Goal: Transaction & Acquisition: Purchase product/service

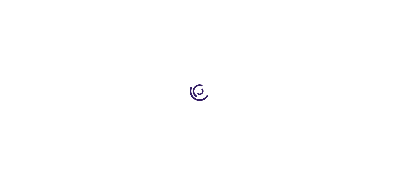
type input "0"
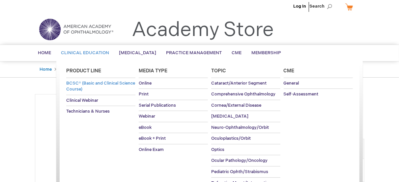
scroll to position [4, 0]
click at [93, 81] on span "BCSC® (Basic and Clinical Science Course)" at bounding box center [100, 86] width 69 height 12
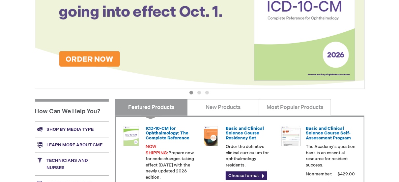
scroll to position [168, 0]
click at [199, 92] on button "2" at bounding box center [199, 92] width 4 height 4
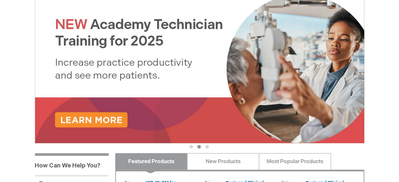
scroll to position [114, 0]
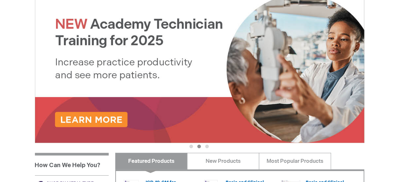
click at [205, 147] on button "3" at bounding box center [207, 146] width 4 height 4
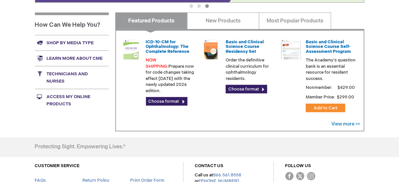
scroll to position [222, 0]
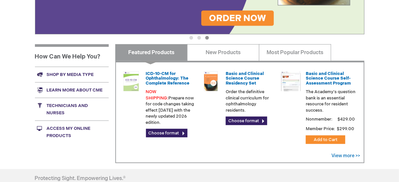
click at [70, 71] on link "Shop by media type" at bounding box center [72, 74] width 74 height 15
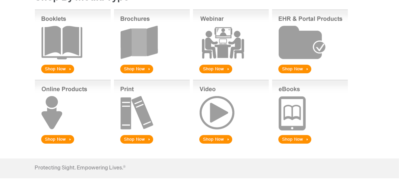
scroll to position [106, 0]
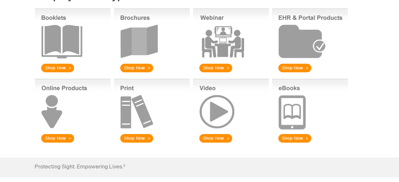
click at [142, 41] on img at bounding box center [152, 41] width 76 height 65
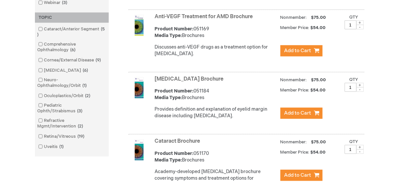
scroll to position [326, 0]
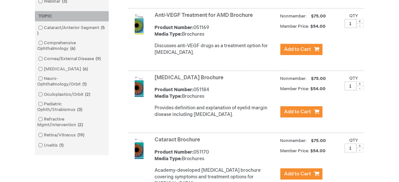
click at [183, 81] on link "[MEDICAL_DATA] Brochure" at bounding box center [189, 77] width 69 height 6
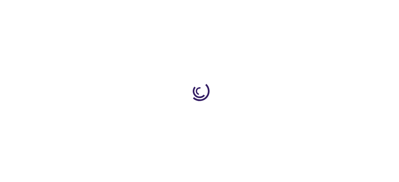
type input "1"
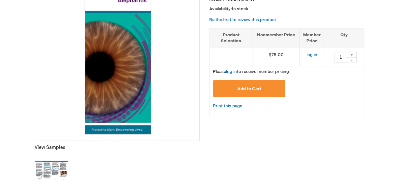
scroll to position [132, 0]
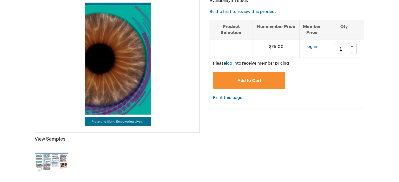
click at [37, 160] on img at bounding box center [51, 162] width 33 height 33
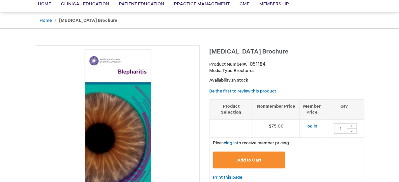
scroll to position [52, 0]
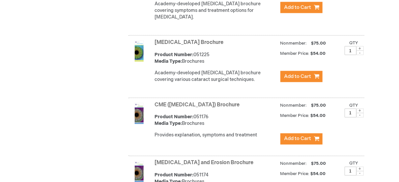
scroll to position [492, 0]
click at [178, 46] on link "[MEDICAL_DATA] Brochure" at bounding box center [189, 43] width 69 height 6
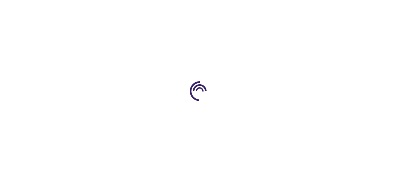
type input "1"
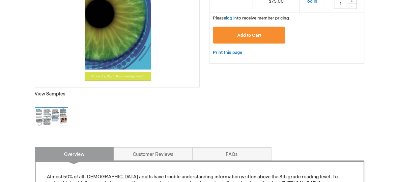
scroll to position [179, 0]
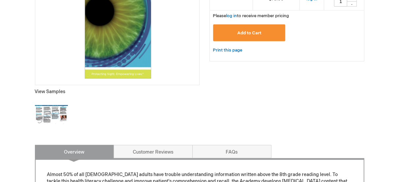
click at [49, 106] on img at bounding box center [51, 114] width 33 height 33
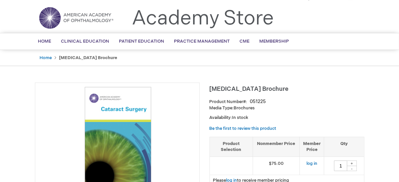
scroll to position [12, 0]
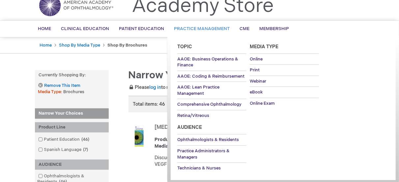
scroll to position [29, 0]
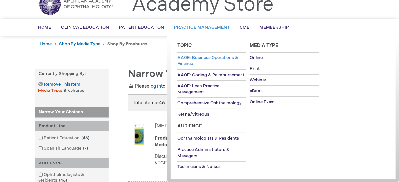
click at [206, 57] on span "AAOE: Business Operations & Finance" at bounding box center [207, 61] width 61 height 12
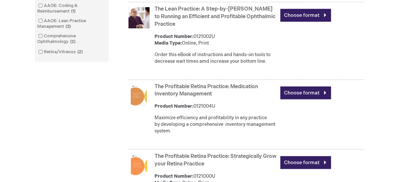
scroll to position [246, 0]
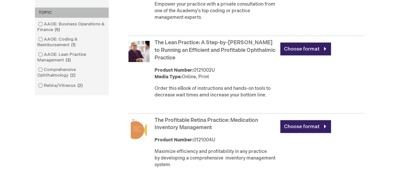
click at [199, 61] on link "The Lean Practice: A Step-by-Step Guide to Running an Efficient and Profitable …" at bounding box center [215, 50] width 121 height 21
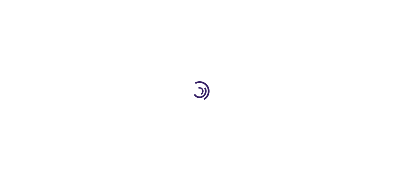
type input "0"
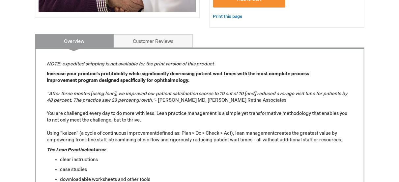
scroll to position [253, 0]
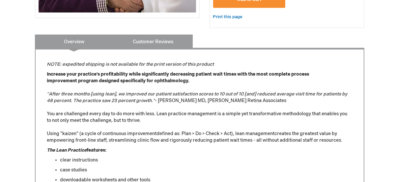
click at [142, 35] on link "Customer Reviews" at bounding box center [153, 41] width 79 height 13
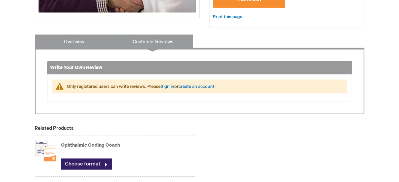
click at [76, 37] on link "Overview" at bounding box center [74, 41] width 79 height 13
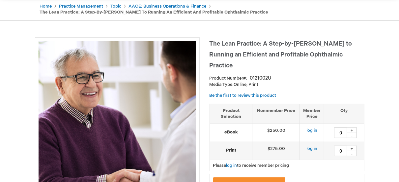
scroll to position [65, 0]
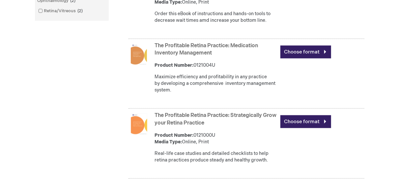
scroll to position [322, 0]
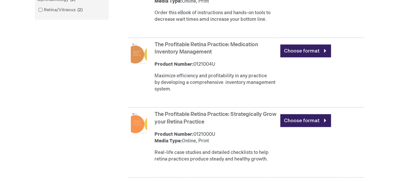
click at [185, 55] on link "The Profitable Retina Practice: Medication Inventory Management" at bounding box center [206, 49] width 103 height 14
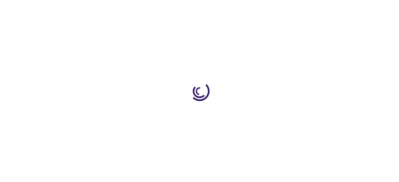
type input "0"
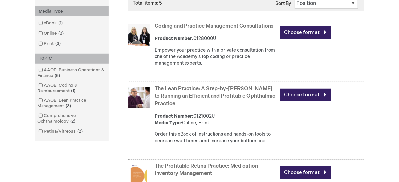
scroll to position [198, 0]
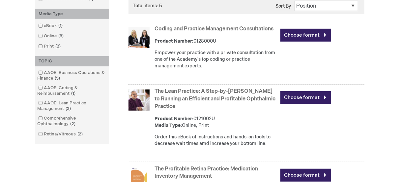
click at [167, 32] on link "Coding and Practice Management Consultations" at bounding box center [214, 29] width 119 height 6
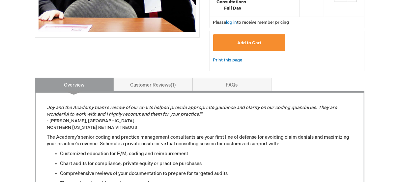
scroll to position [168, 0]
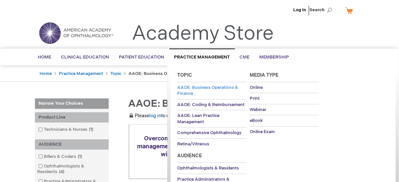
click at [205, 90] on link "AAOE: Business Operations & Finance" at bounding box center [211, 90] width 69 height 17
click at [211, 103] on span "AAOE: Coding & Reimbursement" at bounding box center [210, 104] width 67 height 5
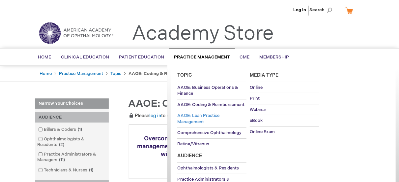
click at [199, 118] on link "AAOE: Lean Practice Management" at bounding box center [211, 118] width 69 height 17
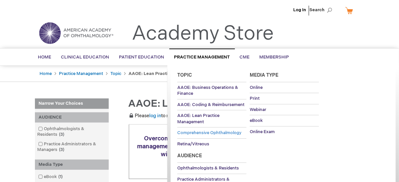
click at [196, 132] on span "Comprehensive Ophthalmology" at bounding box center [209, 132] width 64 height 5
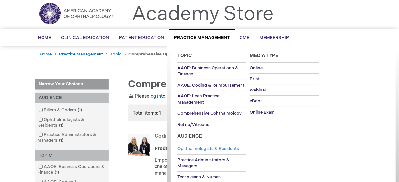
scroll to position [34, 0]
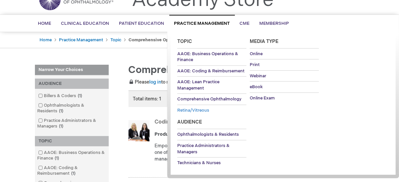
click at [189, 107] on span "Retina/Vitreous" at bounding box center [193, 109] width 32 height 5
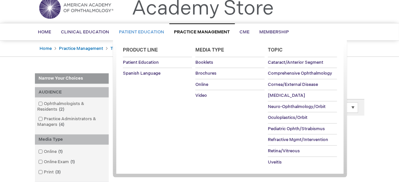
scroll to position [25, 0]
click at [208, 60] on span "Booklets" at bounding box center [204, 62] width 18 height 5
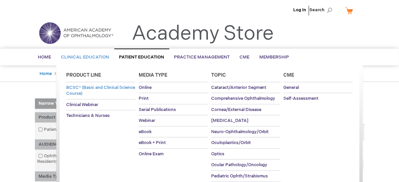
click at [81, 88] on span "BCSC® (Basic and Clinical Science Course)" at bounding box center [100, 91] width 69 height 12
